Goal: Navigation & Orientation: Find specific page/section

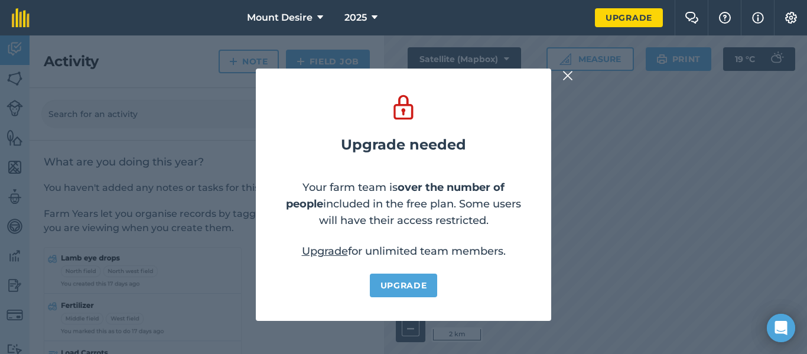
click at [567, 75] on img at bounding box center [567, 76] width 11 height 14
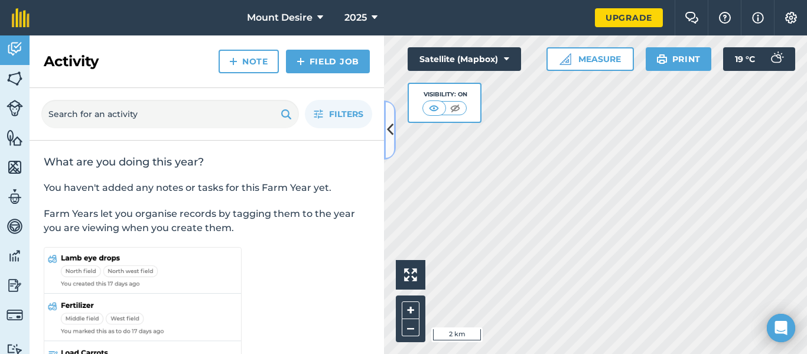
click at [389, 132] on icon at bounding box center [390, 129] width 6 height 21
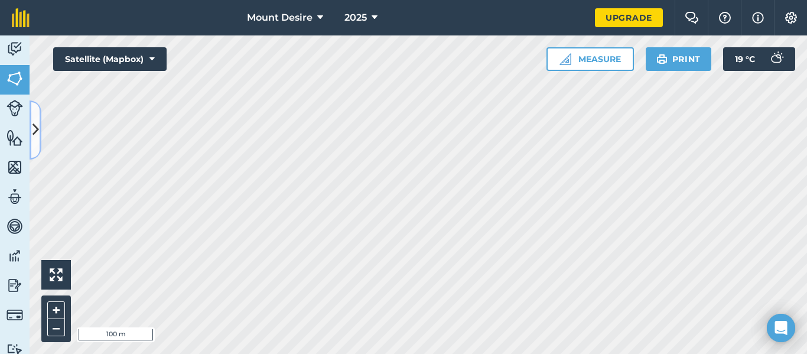
click at [36, 131] on icon at bounding box center [35, 129] width 6 height 21
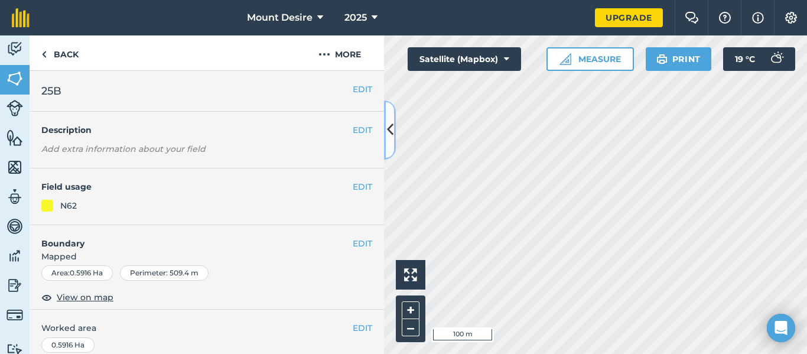
click at [389, 142] on button at bounding box center [390, 129] width 12 height 59
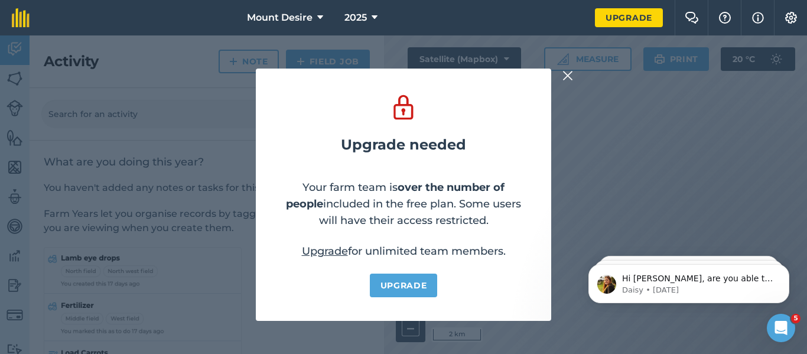
click at [568, 74] on img at bounding box center [567, 76] width 11 height 14
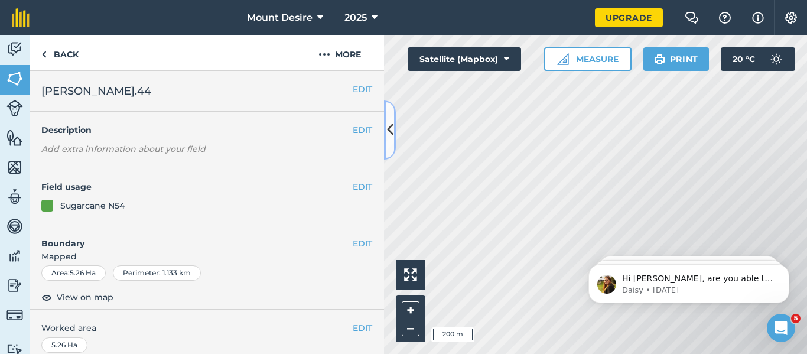
click at [390, 128] on icon at bounding box center [390, 129] width 6 height 21
